Goal: Task Accomplishment & Management: Manage account settings

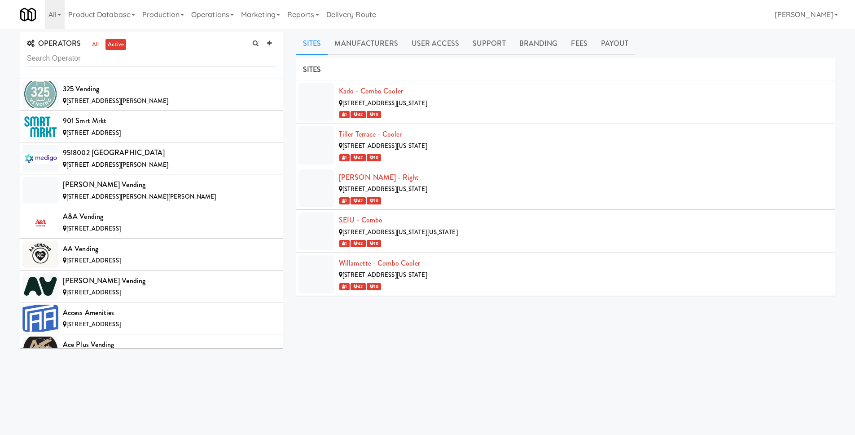
scroll to position [1785, 0]
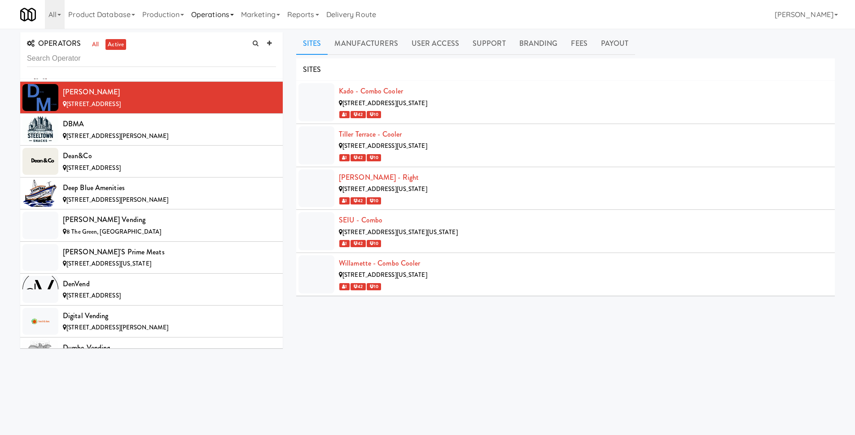
click at [226, 13] on link "Operations" at bounding box center [213, 14] width 50 height 29
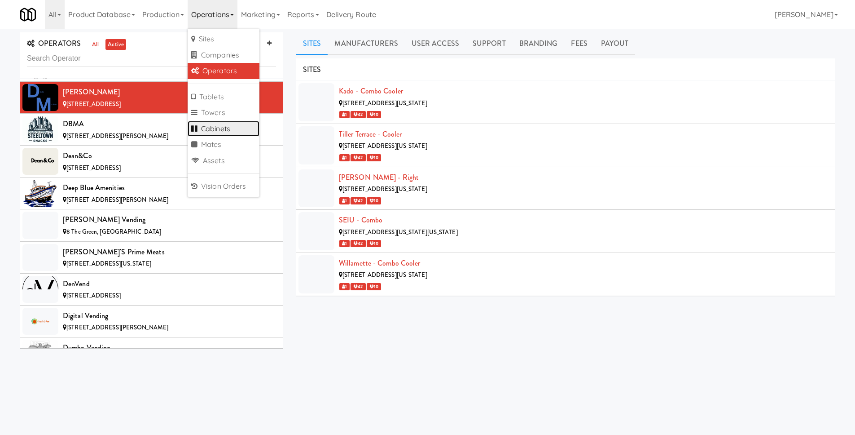
click at [222, 127] on link "Cabinets" at bounding box center [224, 129] width 72 height 16
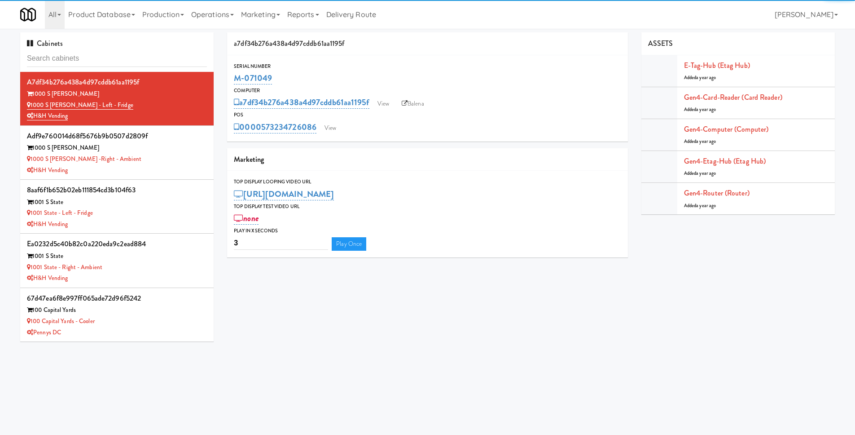
click at [46, 60] on input "text" at bounding box center [117, 58] width 180 height 17
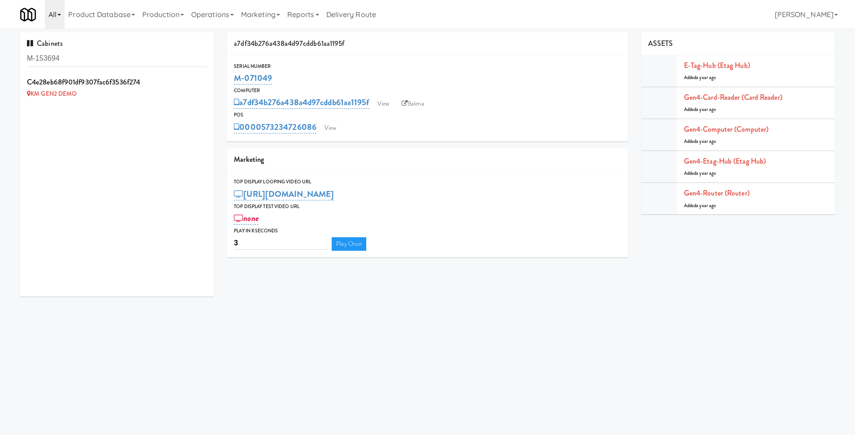
type input "M-153694"
click at [205, 76] on icon at bounding box center [207, 77] width 5 height 6
click at [74, 105] on link "×" at bounding box center [76, 106] width 4 height 8
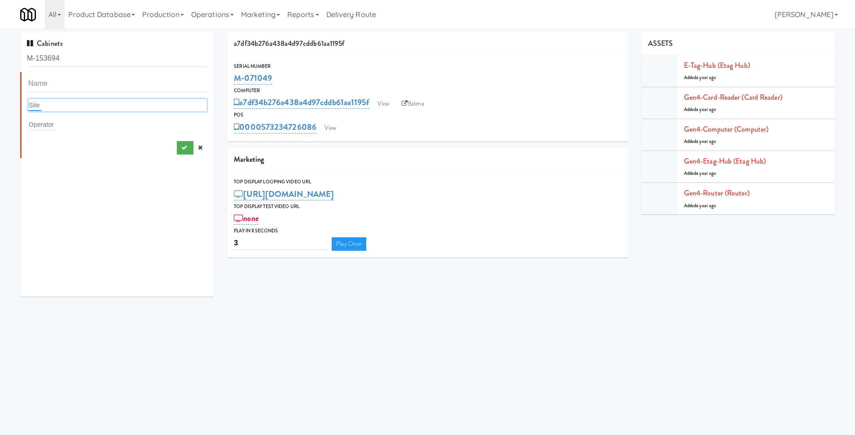
click at [39, 104] on input "text" at bounding box center [35, 105] width 13 height 12
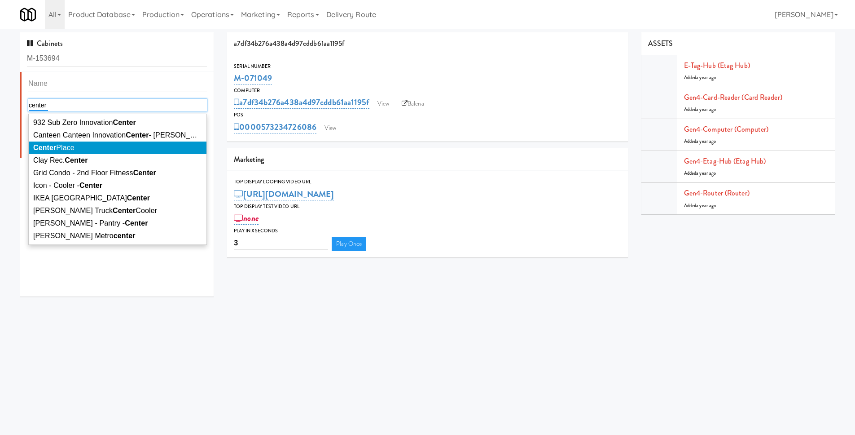
type input "center"
click at [66, 149] on span "Center Place" at bounding box center [53, 148] width 41 height 8
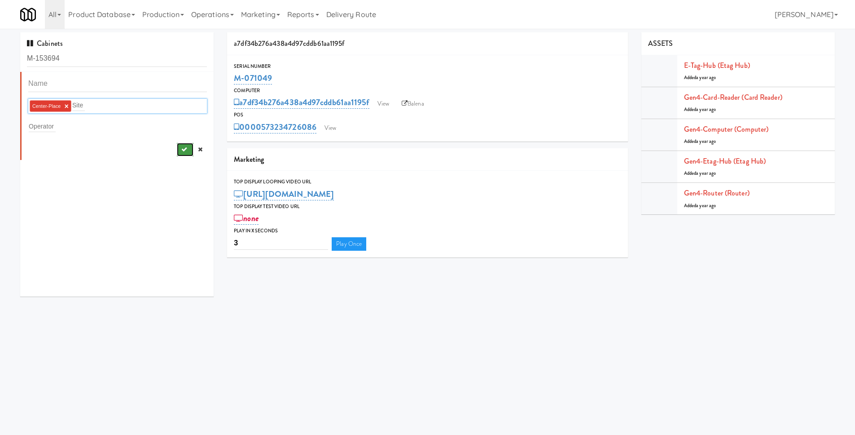
click at [181, 151] on icon "submit" at bounding box center [184, 149] width 6 height 6
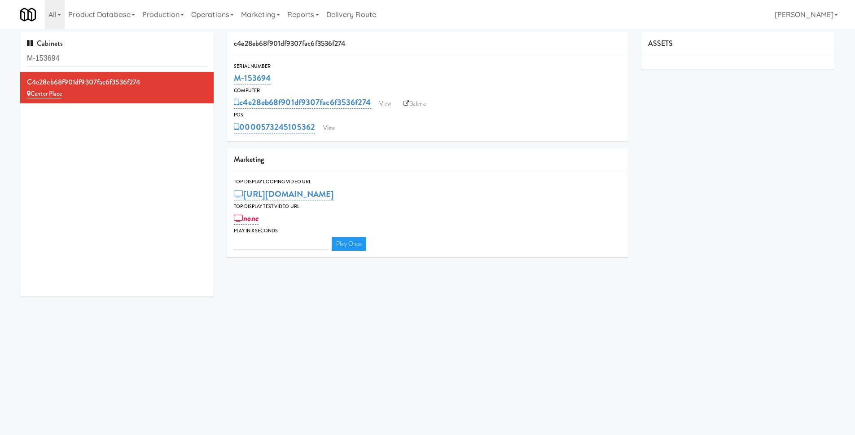
type input "3"
